Goal: Task Accomplishment & Management: Use online tool/utility

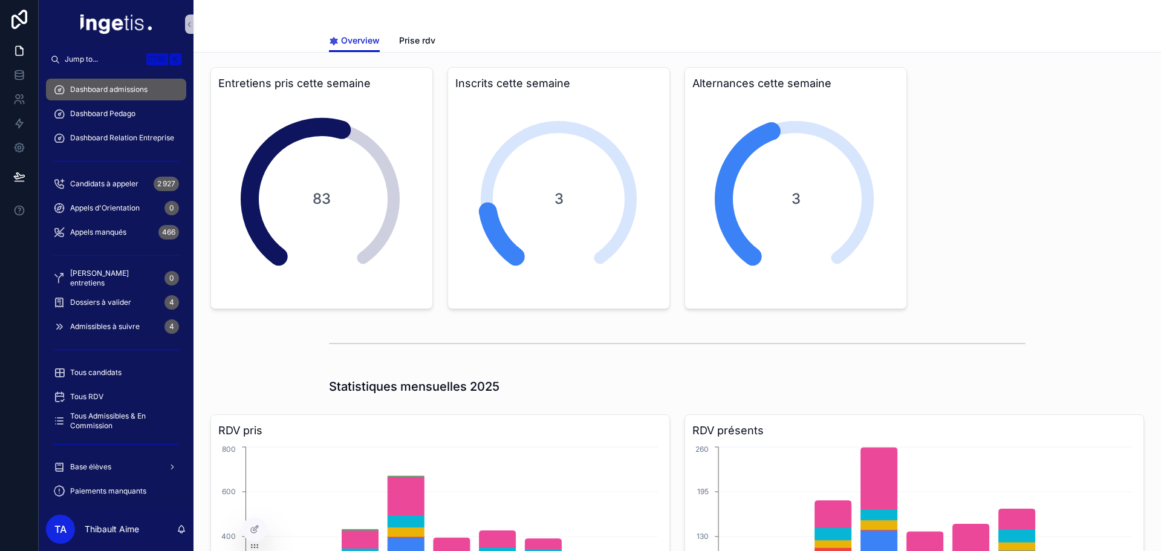
drag, startPoint x: 307, startPoint y: 194, endPoint x: 328, endPoint y: 195, distance: 21.2
click at [328, 195] on div "83" at bounding box center [322, 199] width 204 height 204
click at [328, 195] on span "83" at bounding box center [322, 198] width 18 height 19
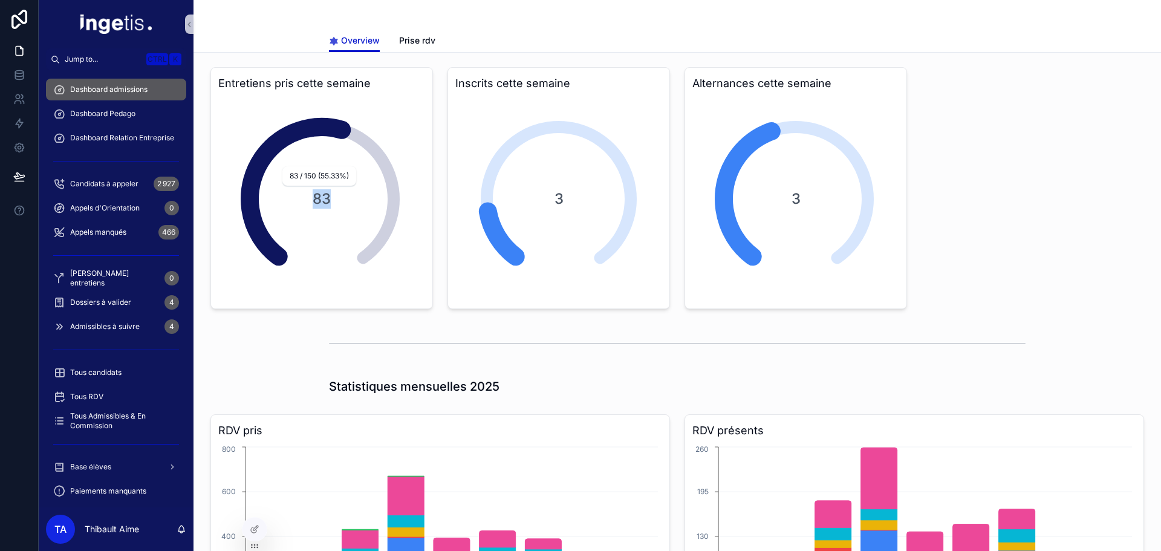
click at [322, 200] on span "83" at bounding box center [322, 198] width 18 height 19
click at [320, 200] on span "83" at bounding box center [322, 198] width 18 height 19
click at [336, 199] on div "83" at bounding box center [322, 199] width 204 height 204
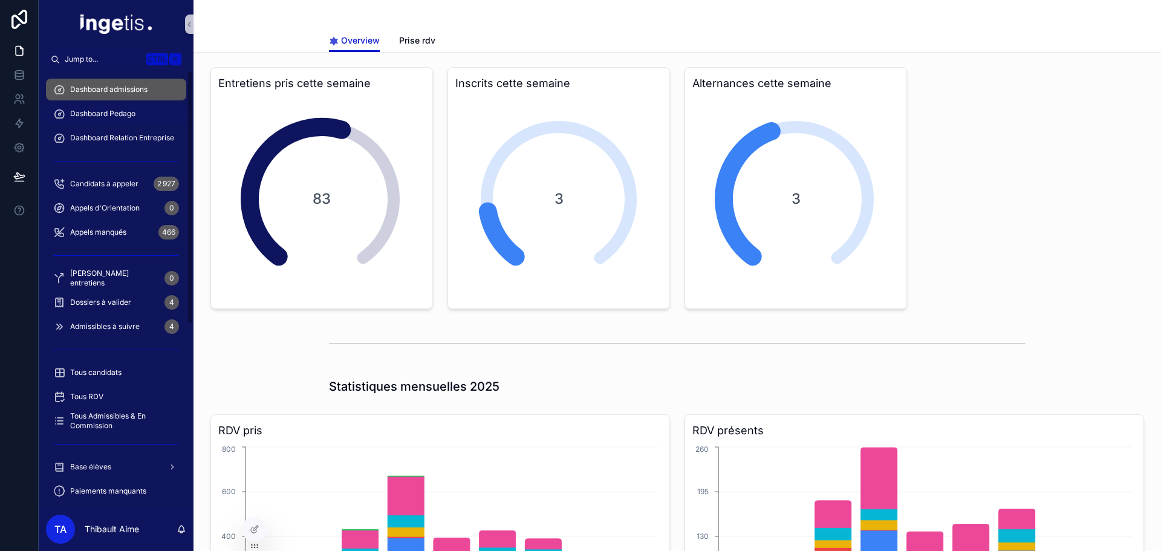
click at [122, 111] on span "Dashboard Pedago" at bounding box center [102, 114] width 65 height 10
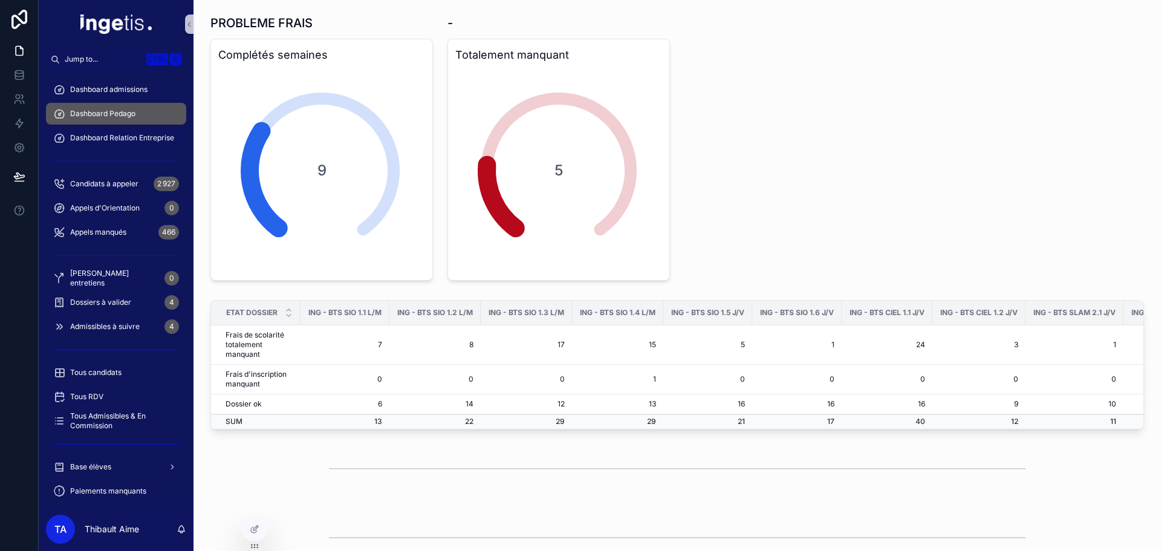
drag, startPoint x: 123, startPoint y: 141, endPoint x: 122, endPoint y: 132, distance: 9.2
click at [123, 140] on span "Dashboard Relation Entreprise" at bounding box center [122, 138] width 104 height 10
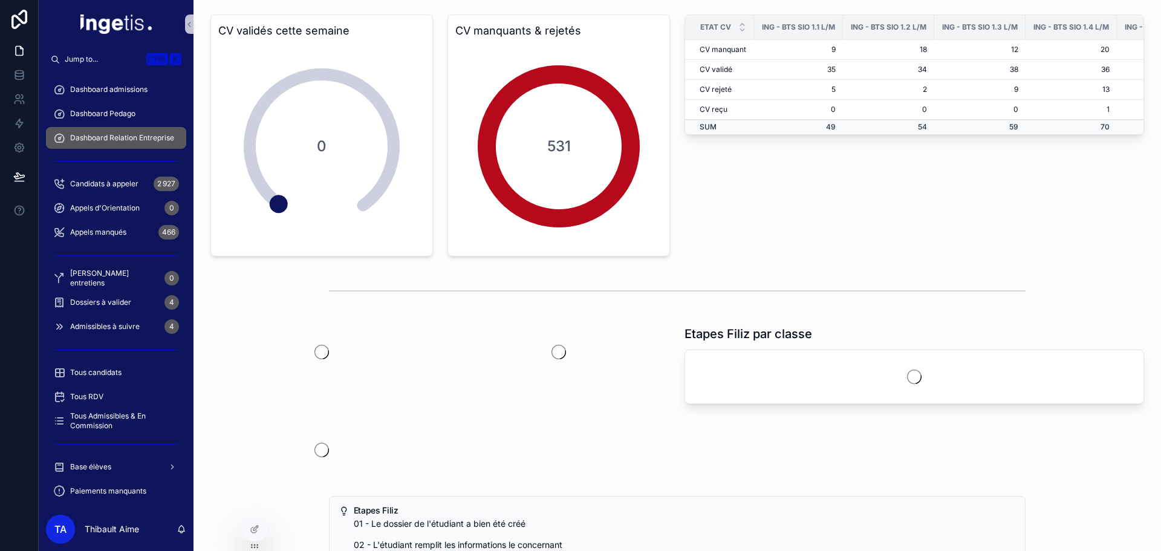
click at [121, 93] on span "Dashboard admissions" at bounding box center [108, 90] width 77 height 10
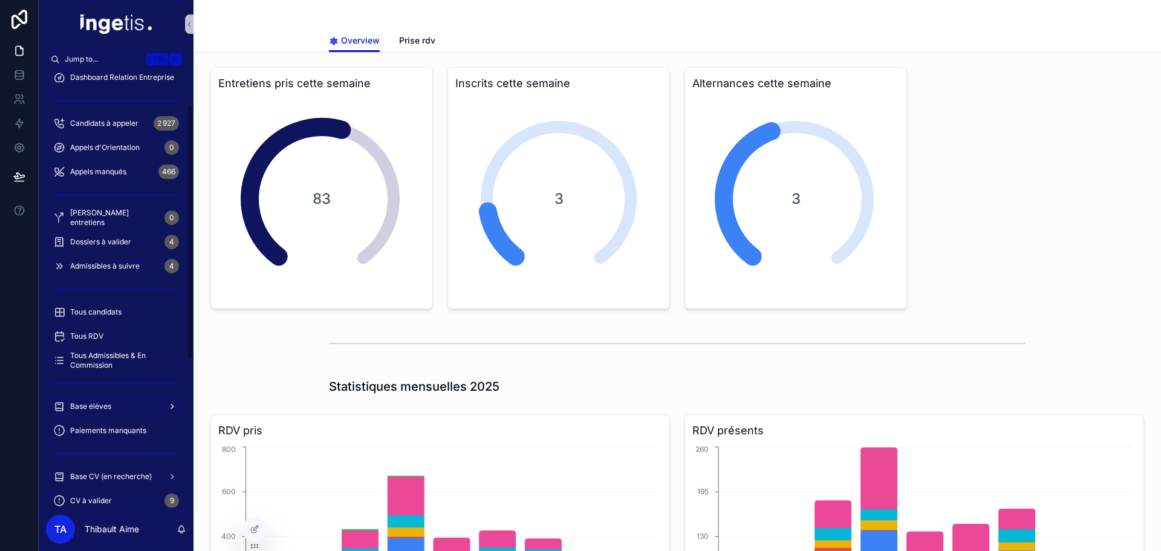
scroll to position [242, 0]
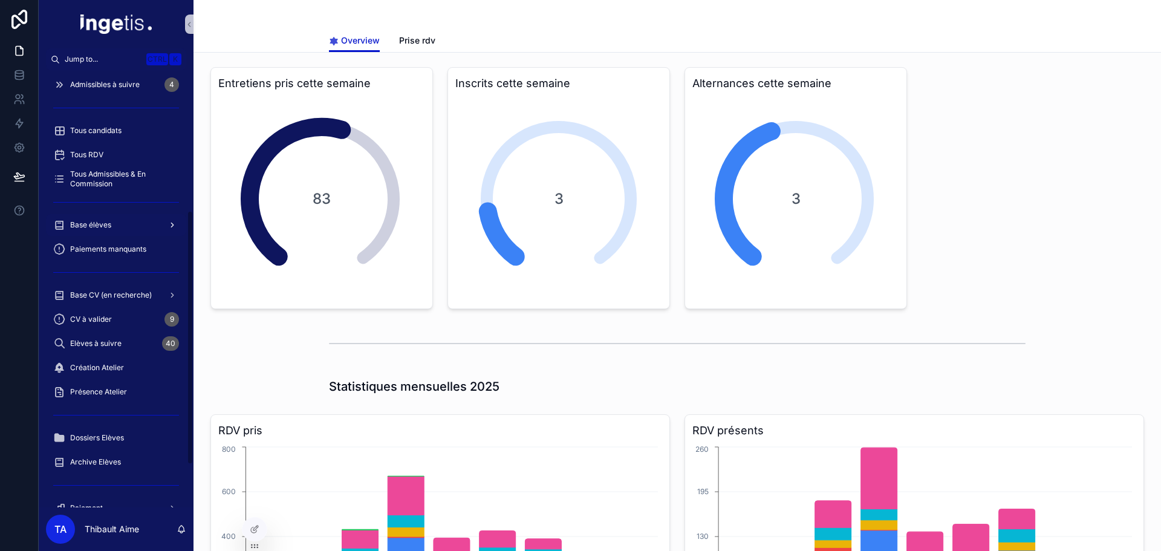
click at [109, 227] on span "Base élèves" at bounding box center [90, 225] width 41 height 10
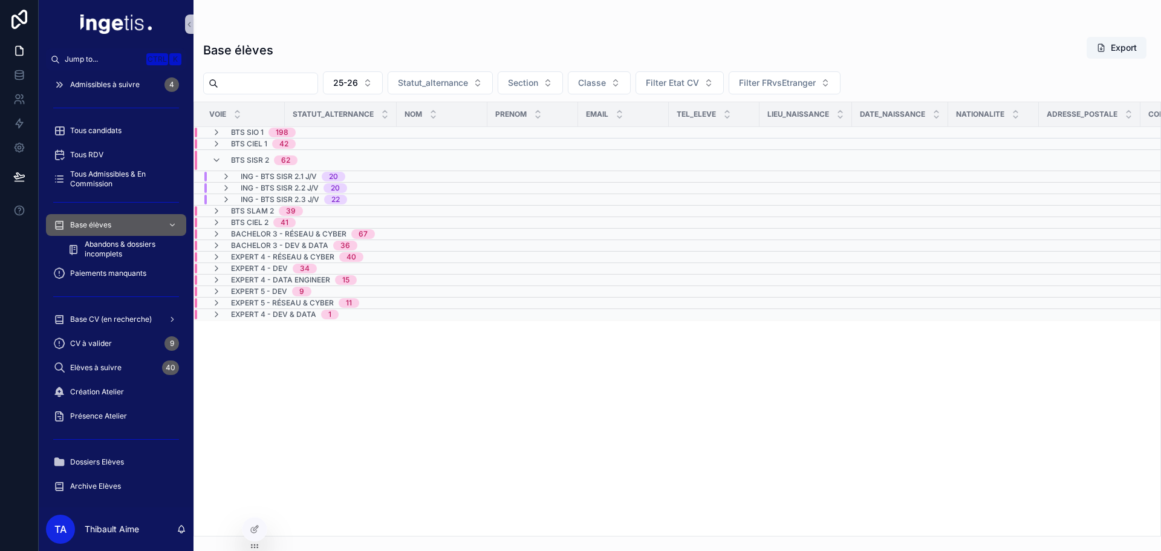
click at [350, 158] on div "BTS SISR 2 62" at bounding box center [341, 160] width 292 height 19
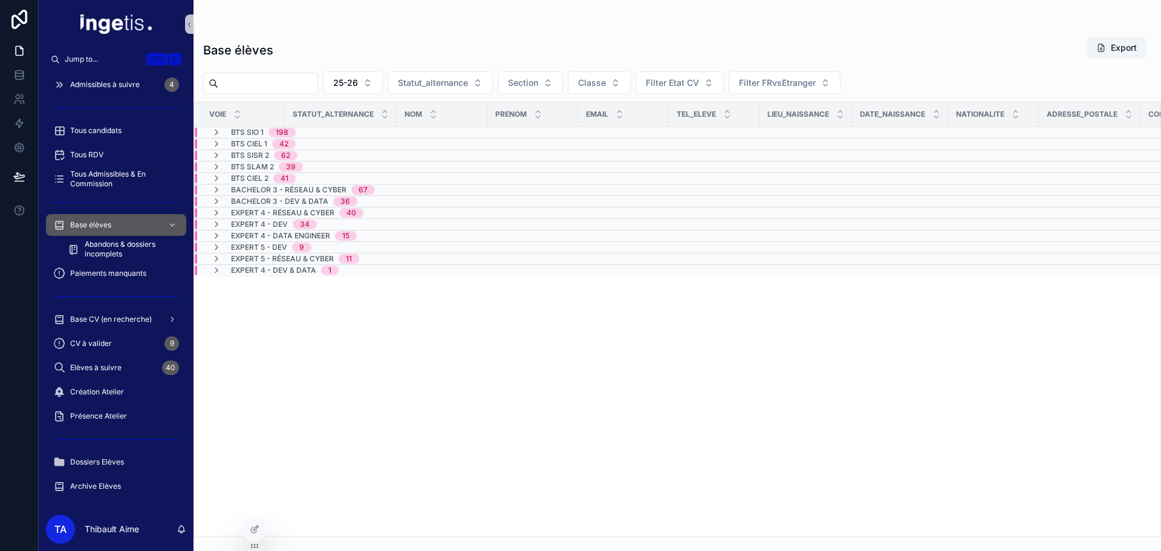
click at [266, 131] on div "BTS SIO 1 198" at bounding box center [263, 133] width 65 height 10
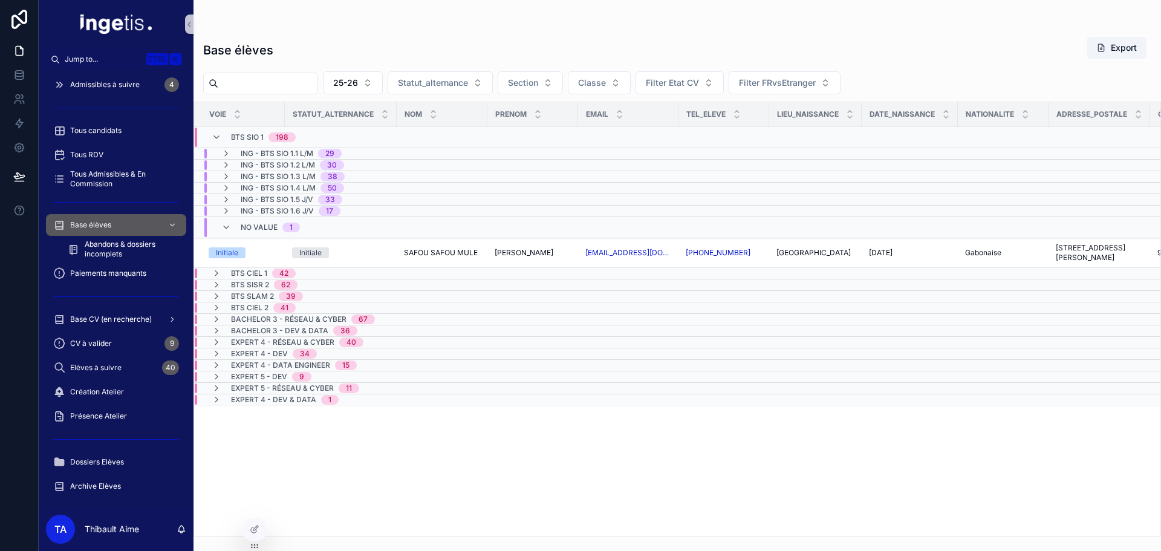
click at [310, 223] on div "No value 1" at bounding box center [261, 227] width 108 height 19
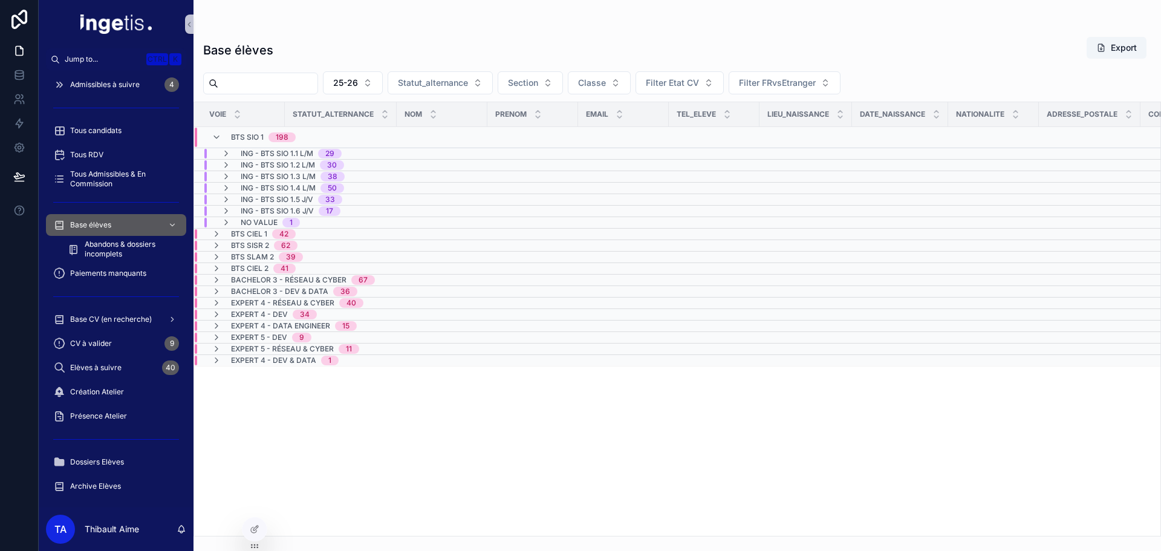
click at [295, 155] on span "ING - BTS SIO 1.1 L/M" at bounding box center [277, 154] width 73 height 10
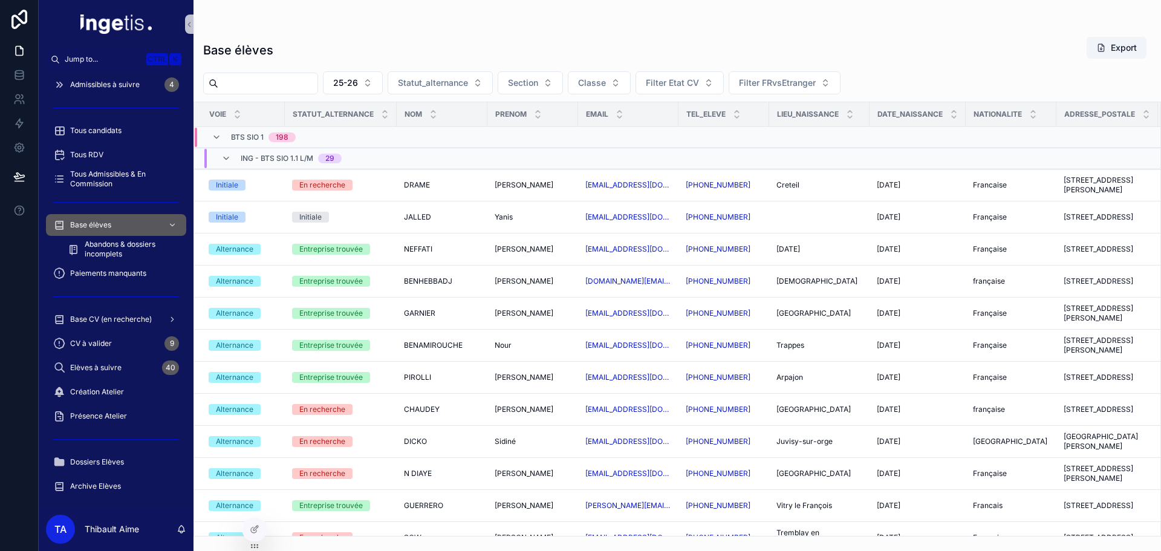
click at [284, 160] on span "ING - BTS SIO 1.1 L/M" at bounding box center [277, 159] width 73 height 10
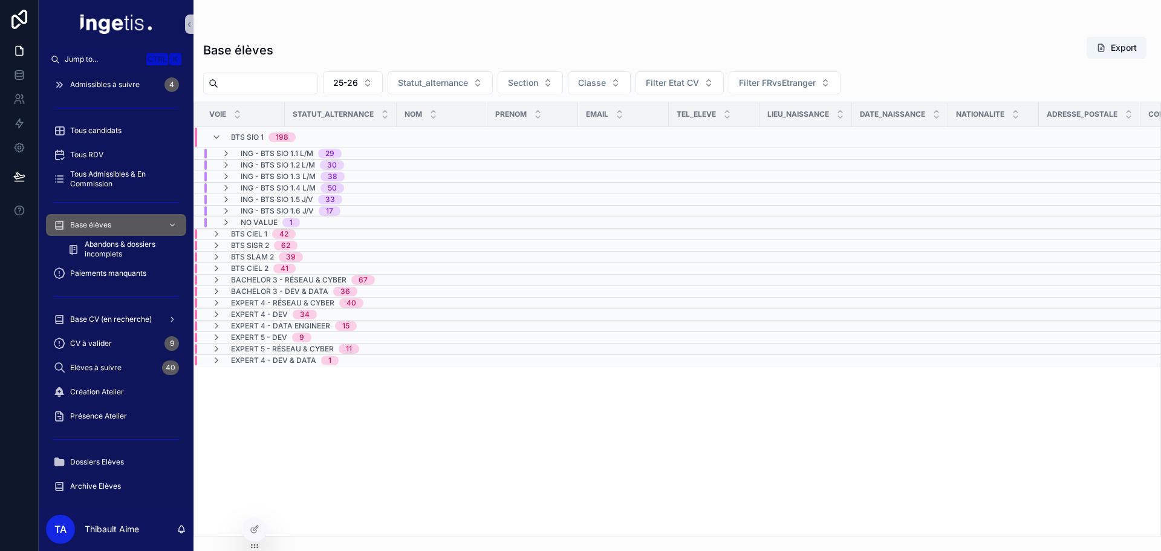
click at [286, 165] on span "ING - BTS SIO 1.2 L/M" at bounding box center [278, 165] width 74 height 10
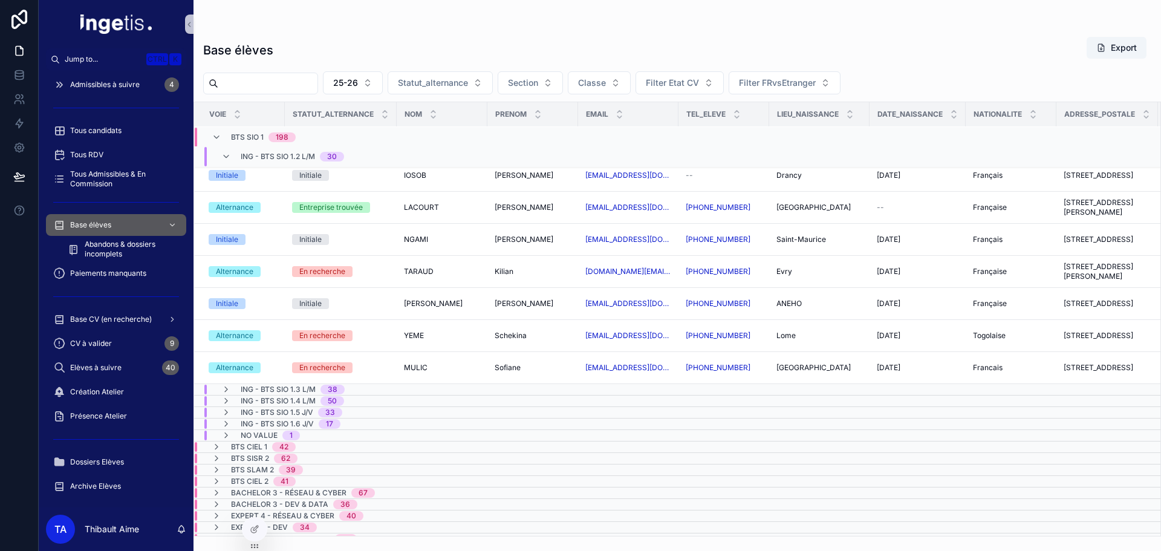
scroll to position [805, 0]
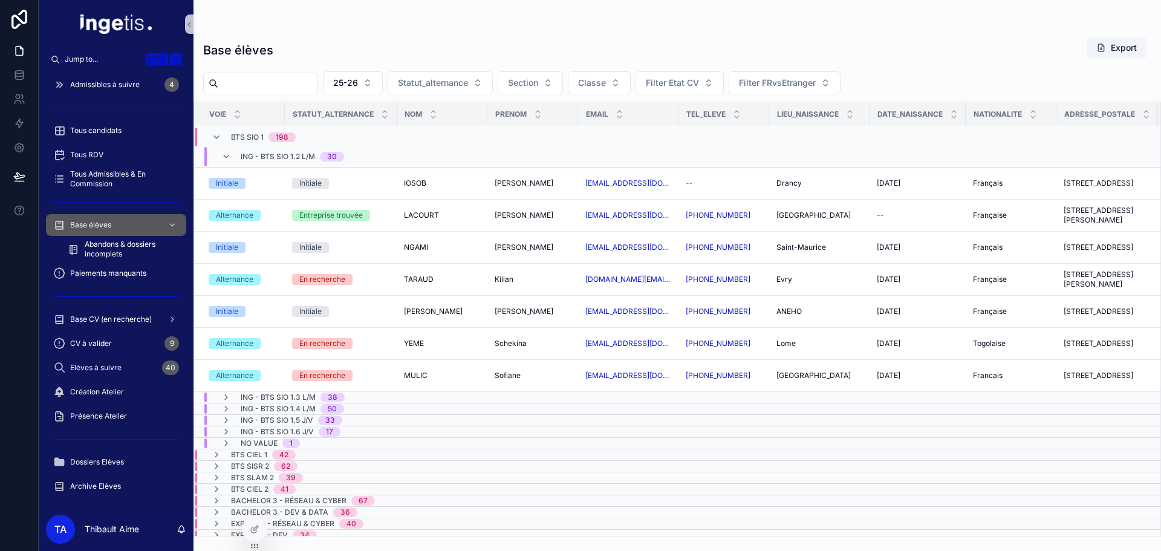
click at [295, 160] on span "ING - BTS SIO 1.2 L/M" at bounding box center [278, 157] width 74 height 10
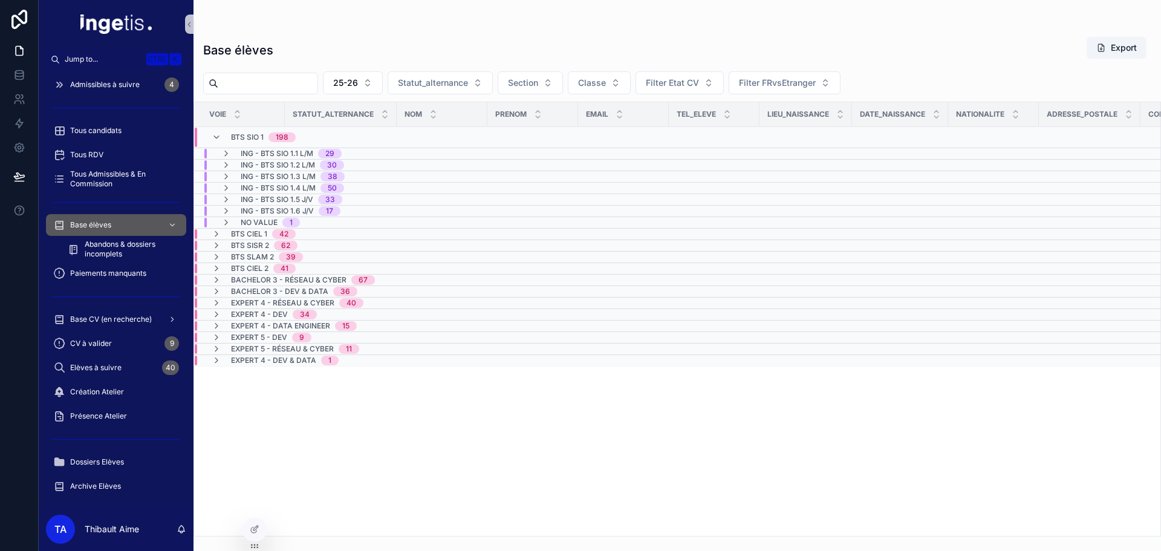
scroll to position [0, 0]
click at [278, 232] on span "42" at bounding box center [284, 234] width 24 height 10
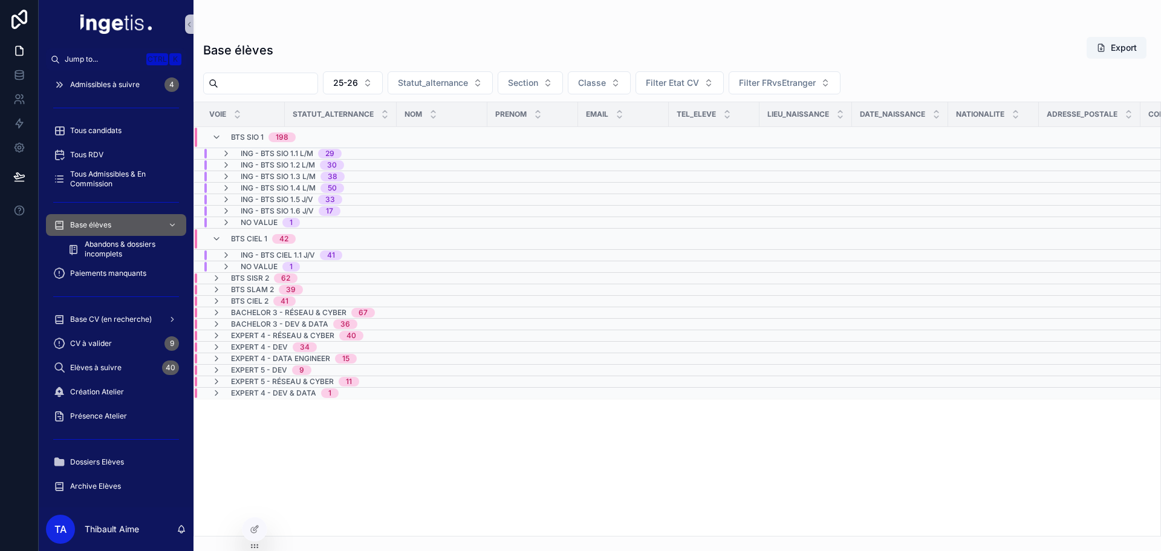
click at [325, 252] on span "41" at bounding box center [331, 255] width 22 height 10
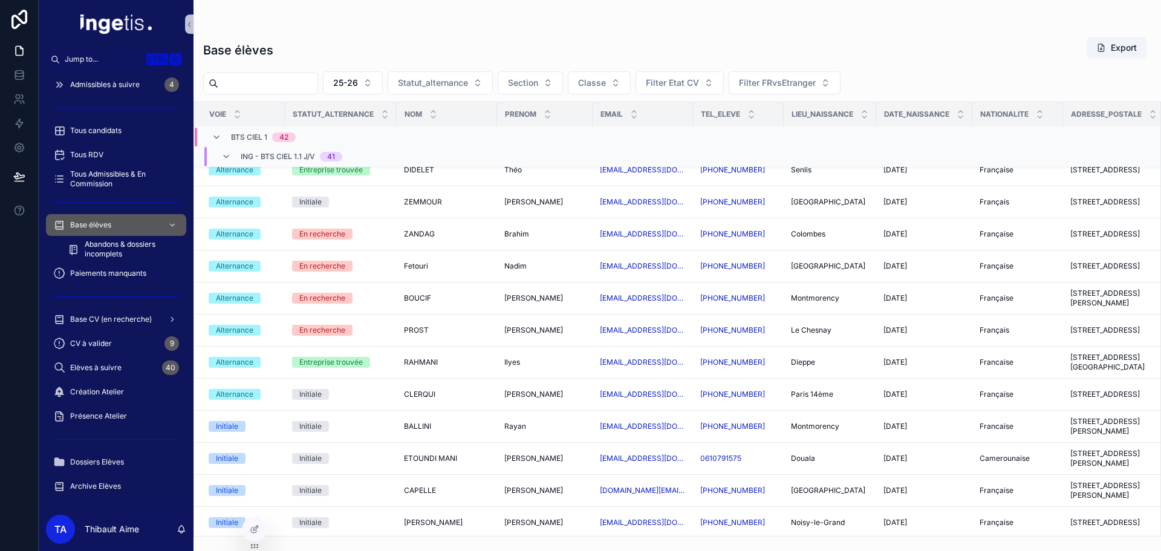
scroll to position [733, 0]
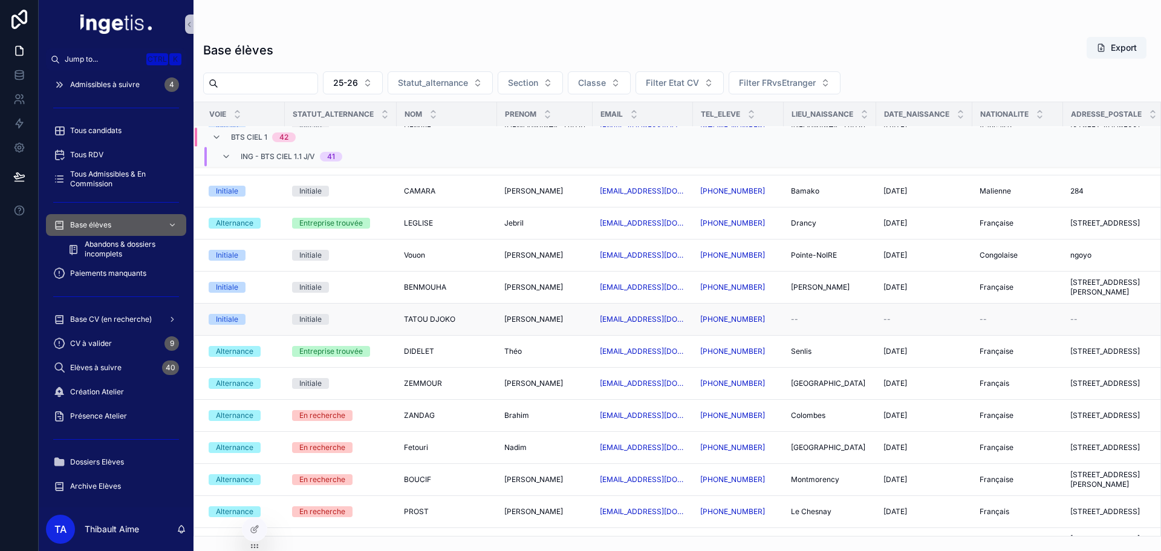
click at [435, 322] on span "TATOU DJOKO" at bounding box center [429, 319] width 51 height 10
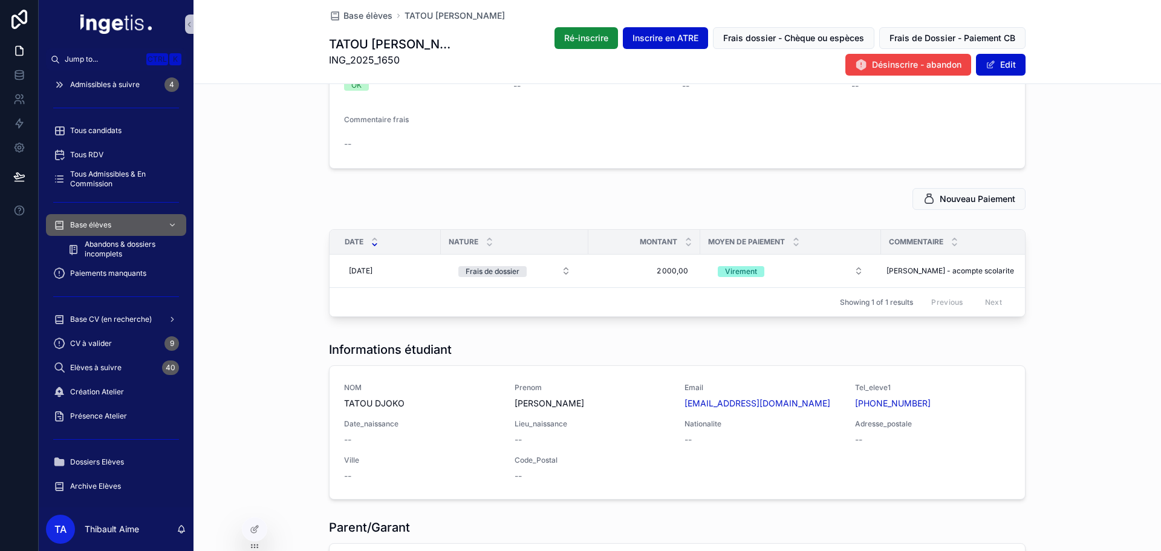
scroll to position [60, 0]
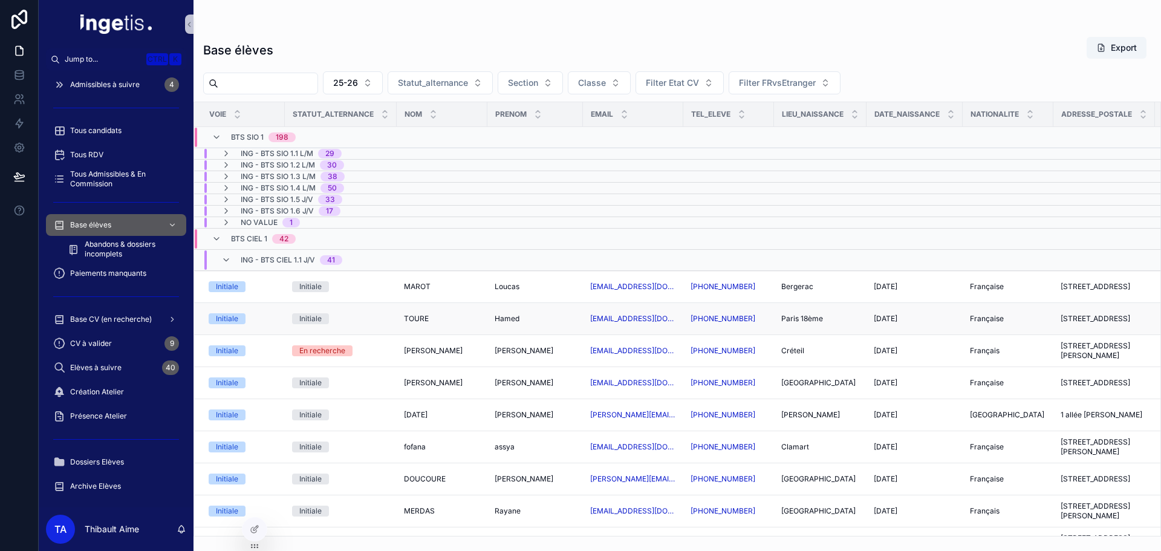
click at [415, 314] on span "TOURE" at bounding box center [416, 319] width 25 height 10
click at [113, 272] on span "Paiements manquants" at bounding box center [108, 274] width 76 height 10
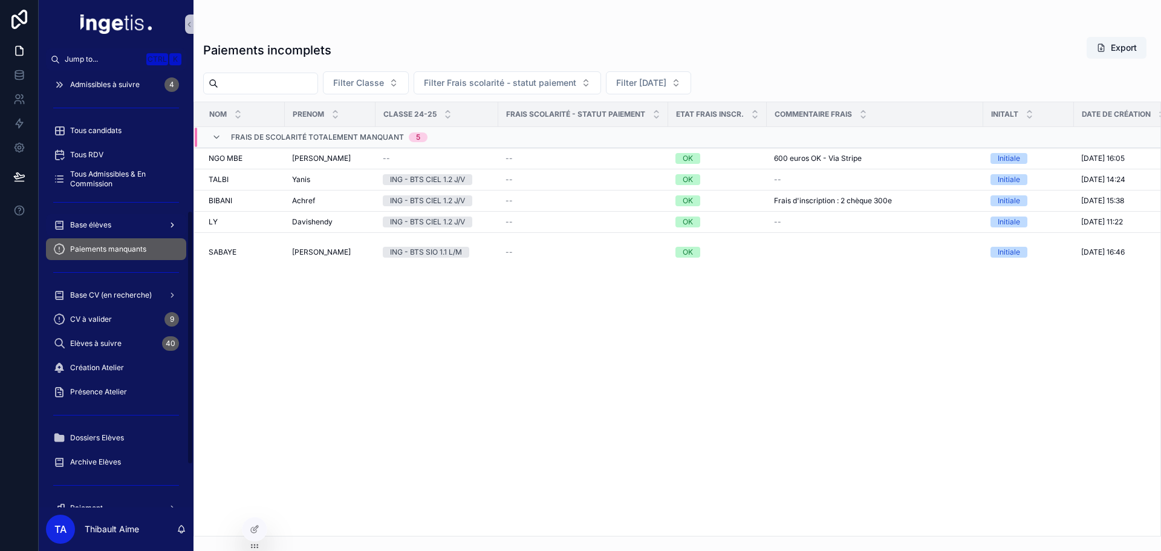
click at [112, 229] on div "Base élèves" at bounding box center [116, 224] width 126 height 19
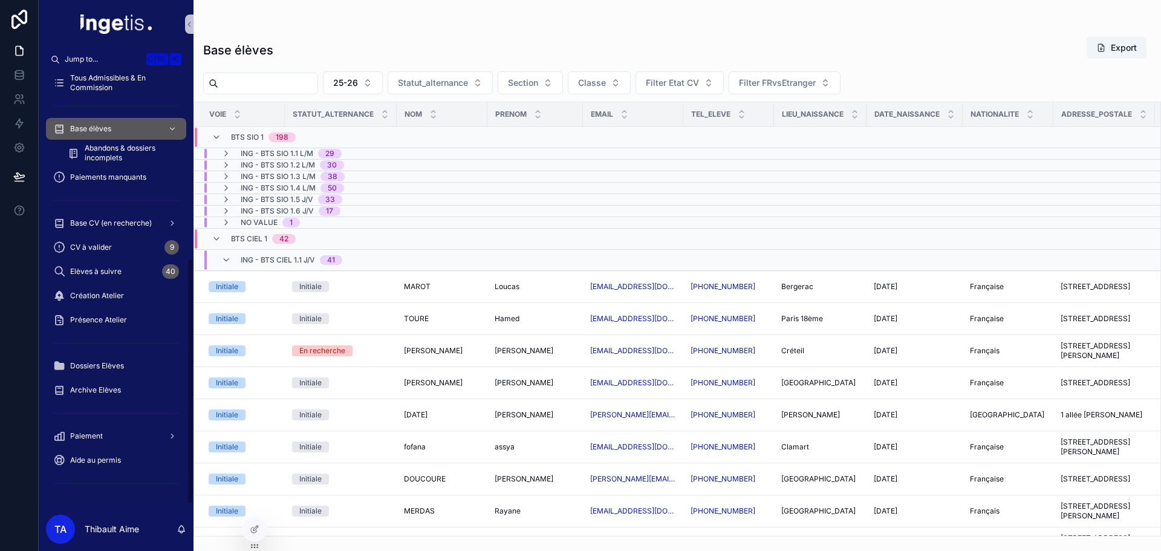
scroll to position [339, 0]
click at [108, 428] on div "Paiement" at bounding box center [116, 434] width 126 height 19
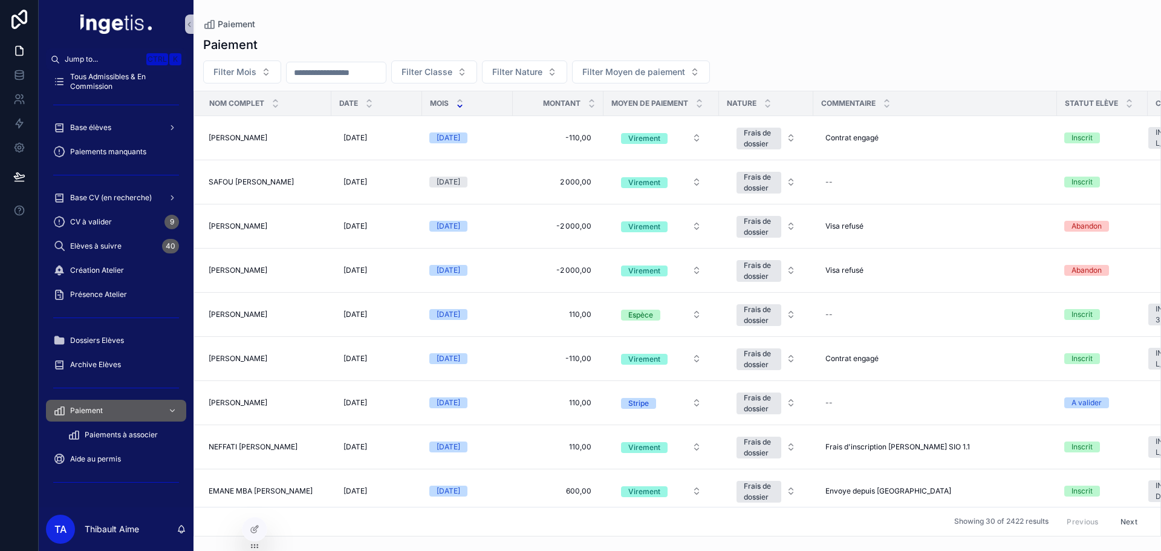
click at [462, 107] on icon "scrollable content" at bounding box center [460, 106] width 8 height 8
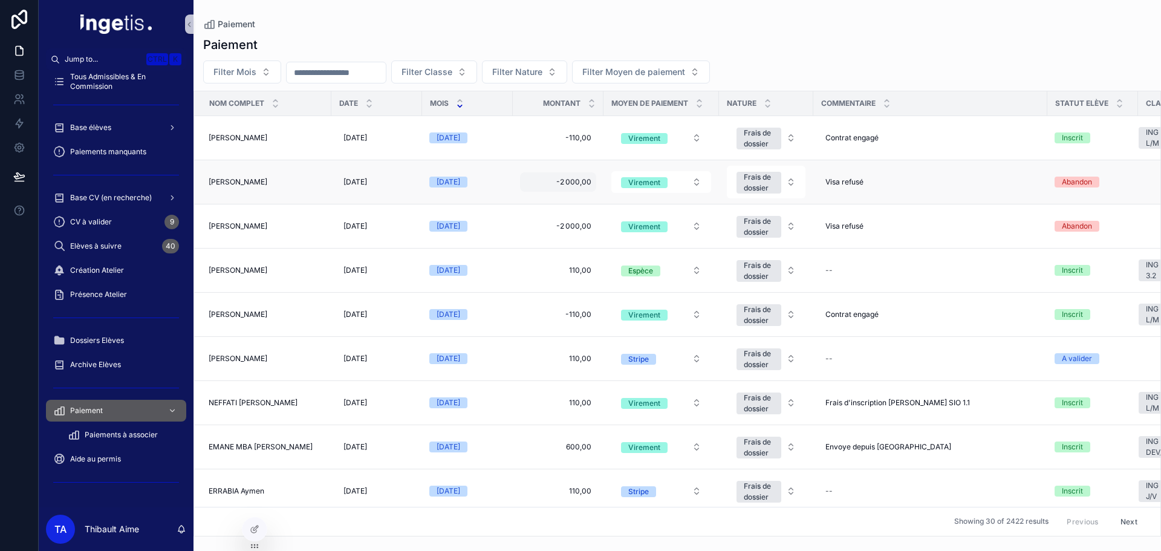
click at [576, 179] on span "-2 000,00" at bounding box center [558, 182] width 67 height 10
click at [539, 199] on input "*********" at bounding box center [584, 199] width 114 height 17
type input "*********"
click at [671, 201] on icon "scrollable content" at bounding box center [673, 199] width 10 height 10
click at [567, 223] on span "-2 000,00" at bounding box center [558, 226] width 67 height 10
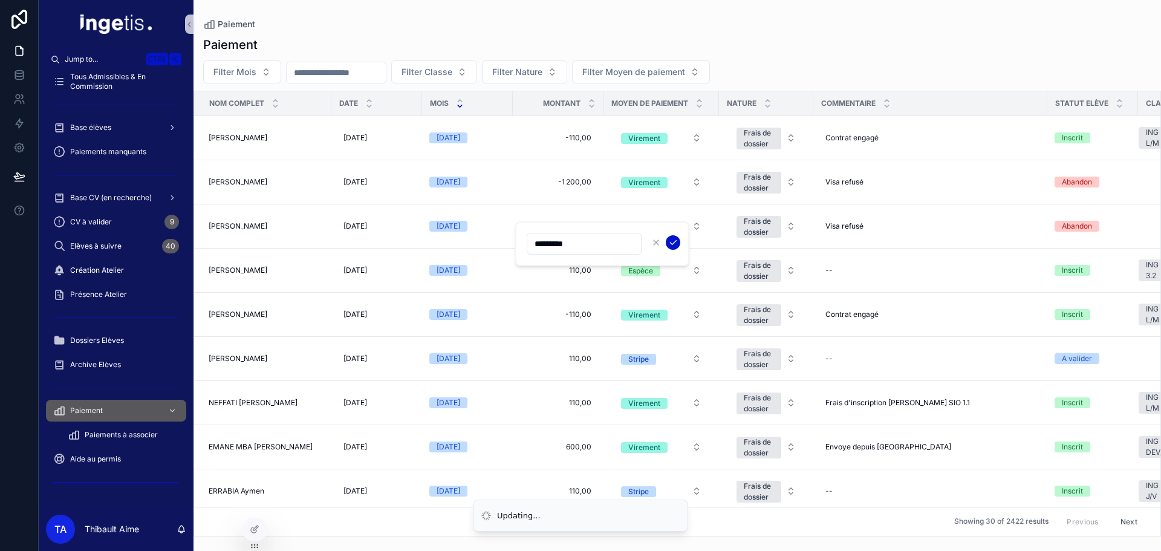
click at [541, 244] on input "*********" at bounding box center [584, 243] width 114 height 17
click at [577, 227] on span "-2 000,00" at bounding box center [558, 226] width 67 height 10
click at [542, 244] on input "*********" at bounding box center [584, 243] width 114 height 17
type input "*********"
click at [677, 239] on icon "scrollable content" at bounding box center [673, 243] width 10 height 10
